Goal: Answer question/provide support: Share knowledge or assist other users

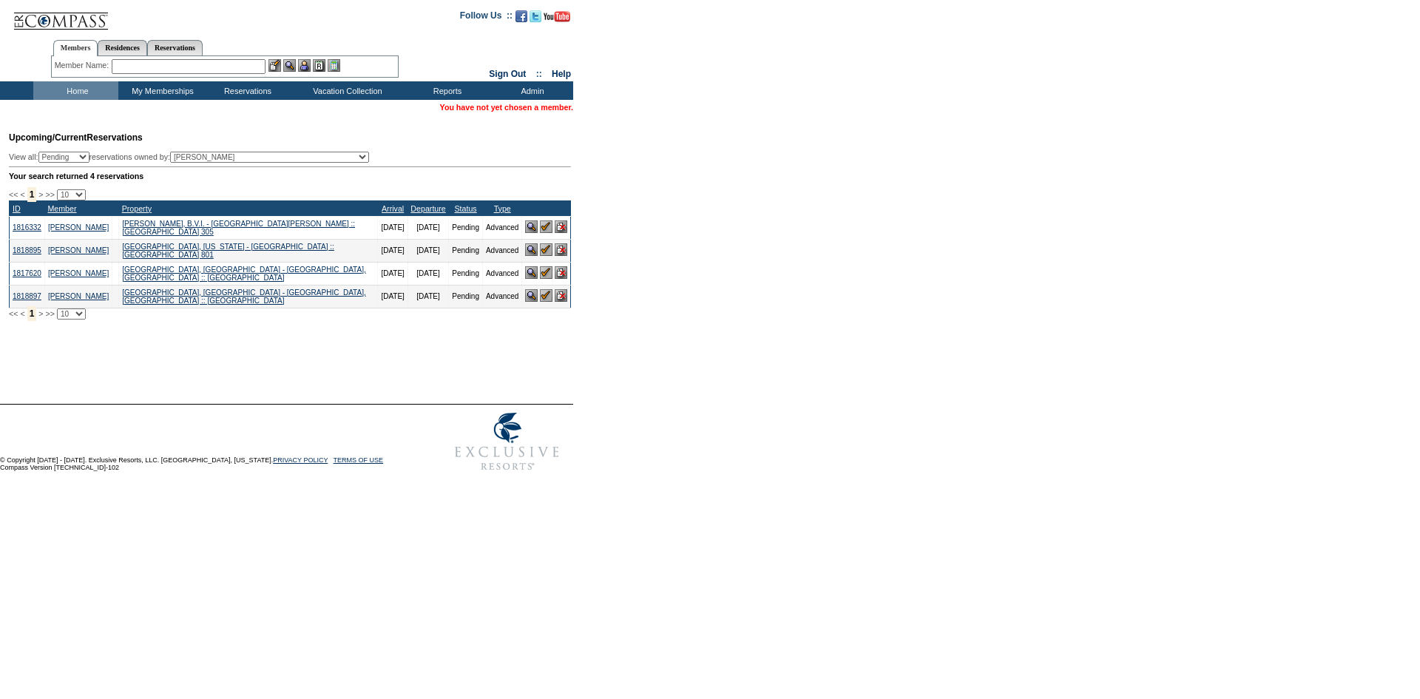
click at [212, 67] on input "text" at bounding box center [189, 66] width 154 height 15
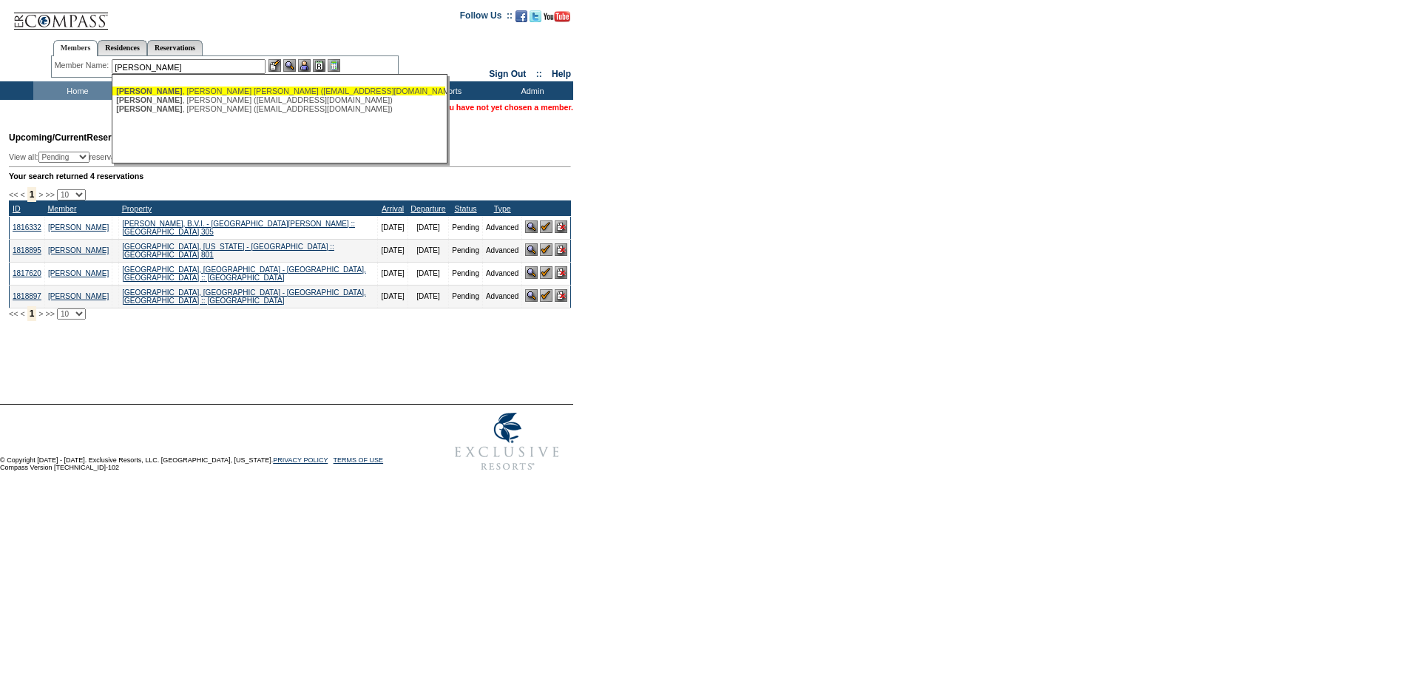
click at [217, 87] on div "Cardell , Ann Marie (puddy394ever@aol.com)" at bounding box center [278, 91] width 325 height 9
type input "Cardell, Ann Marie (puddy394ever@aol.com)"
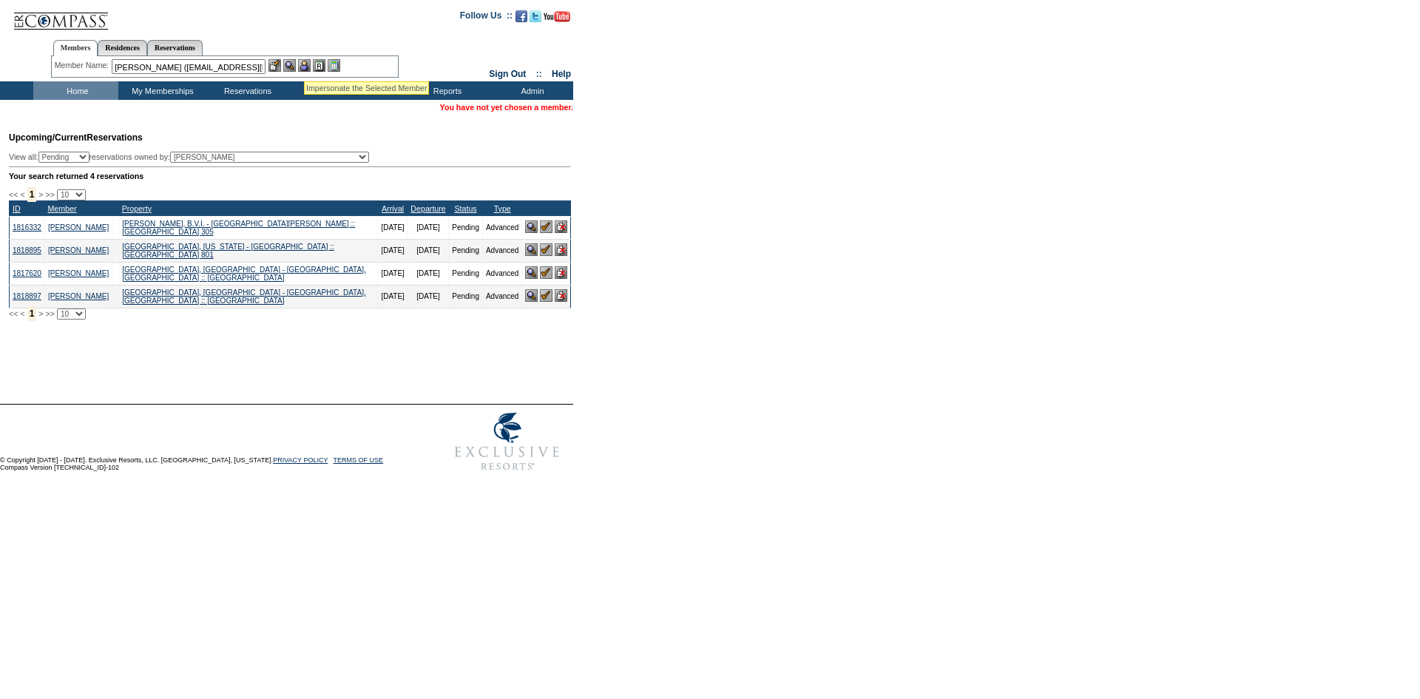
click at [304, 63] on img at bounding box center [304, 65] width 13 height 13
click at [292, 64] on img at bounding box center [289, 65] width 13 height 13
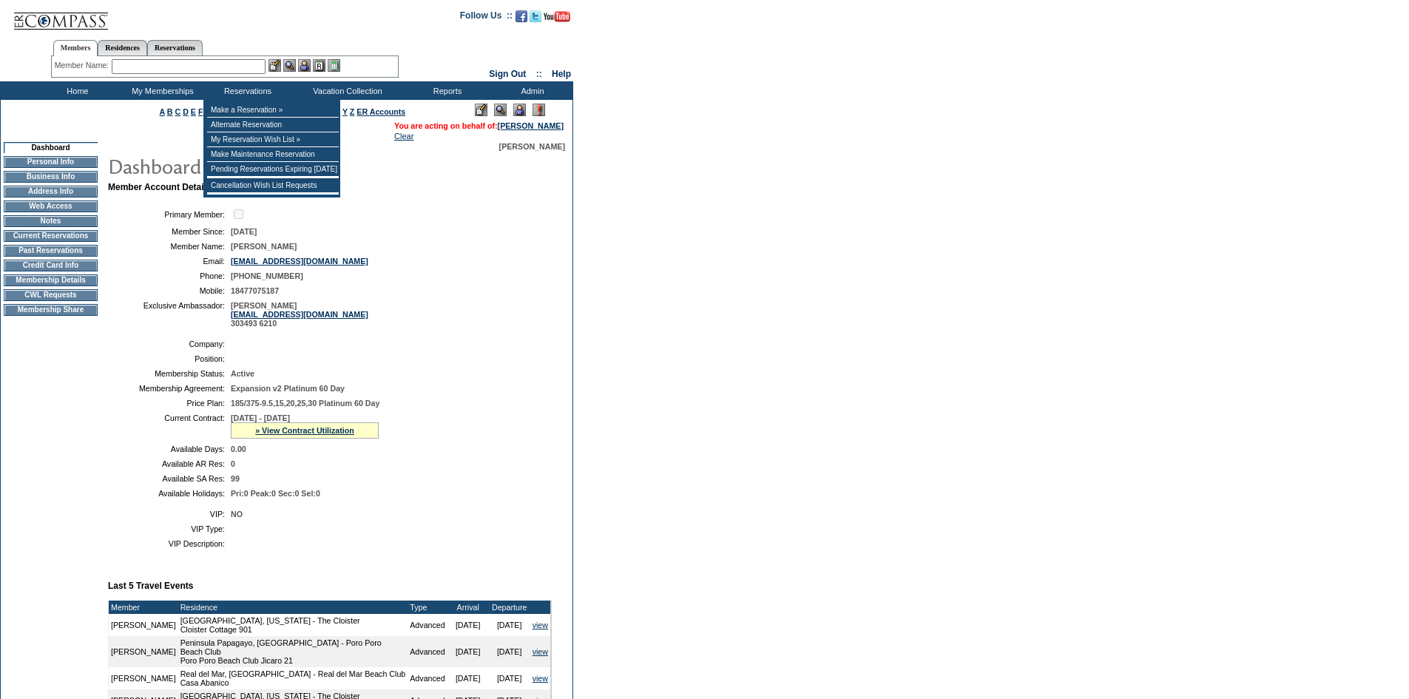
click at [203, 67] on input "text" at bounding box center [189, 66] width 154 height 15
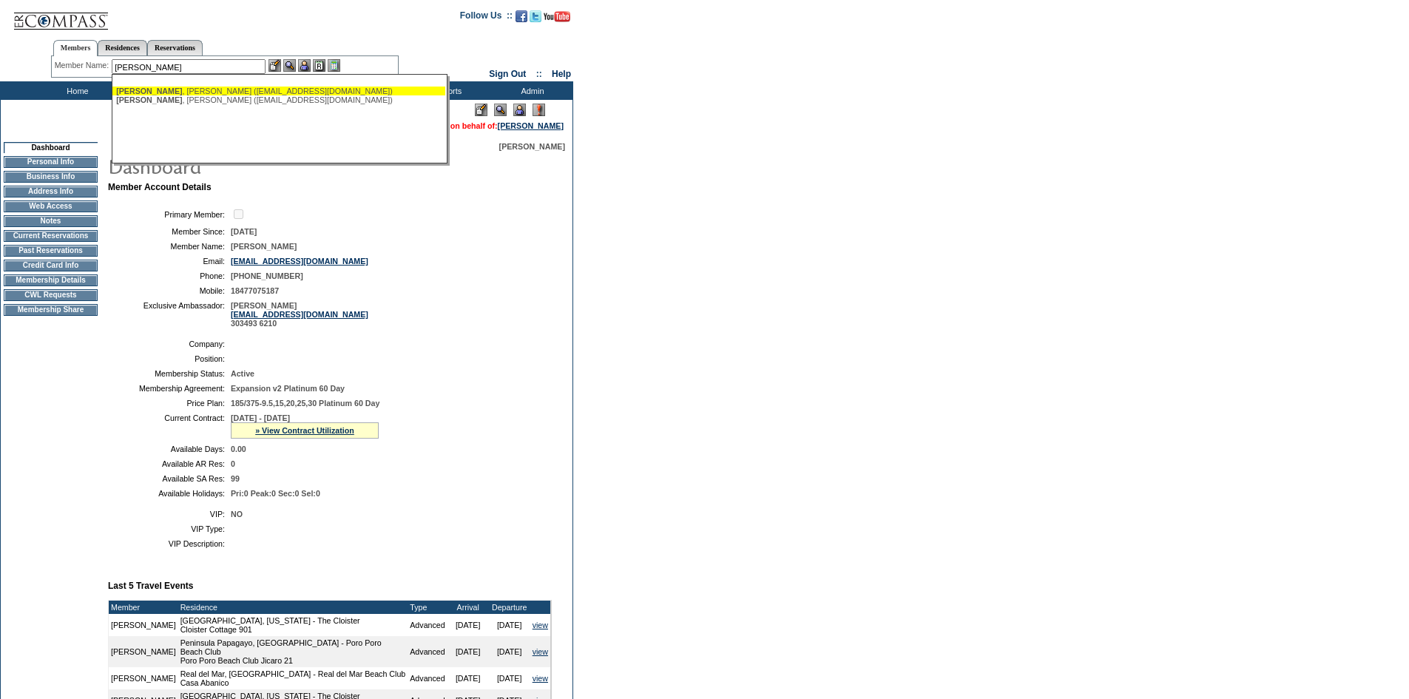
click at [243, 89] on div "[PERSON_NAME] ([EMAIL_ADDRESS][DOMAIN_NAME])" at bounding box center [278, 91] width 325 height 9
type input "[PERSON_NAME] ([EMAIL_ADDRESS][DOMAIN_NAME])"
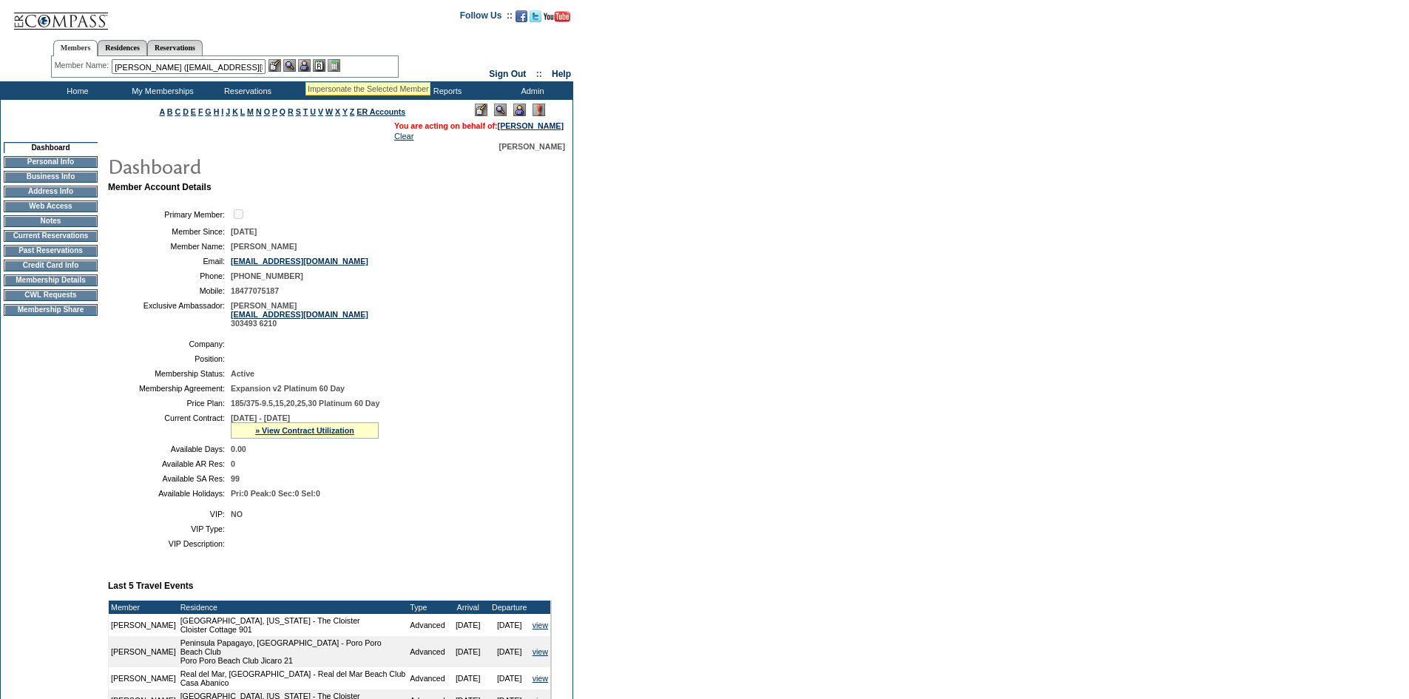
click at [305, 64] on img at bounding box center [304, 65] width 13 height 13
click at [292, 66] on img at bounding box center [289, 65] width 13 height 13
